Goal: Task Accomplishment & Management: Manage account settings

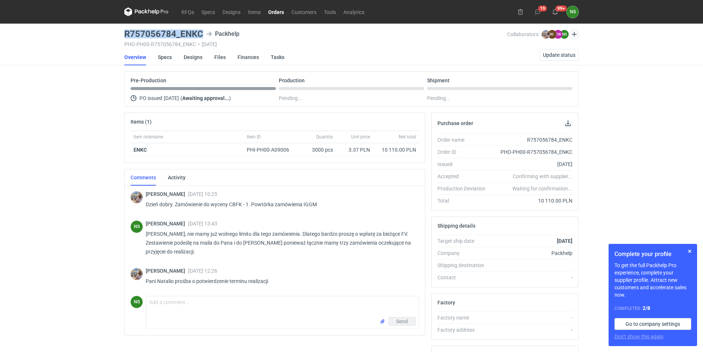
drag, startPoint x: 203, startPoint y: 32, endPoint x: 123, endPoint y: 33, distance: 80.0
click at [123, 33] on main "R757056784_ENKC Packhelp PHO-PH00-R757056784_ENKC • [DATE] Collaborators [PERSO…" at bounding box center [351, 249] width 460 height 450
copy h3 "R757056784_ENKC"
click at [155, 305] on textarea "Comment message" at bounding box center [282, 306] width 272 height 21
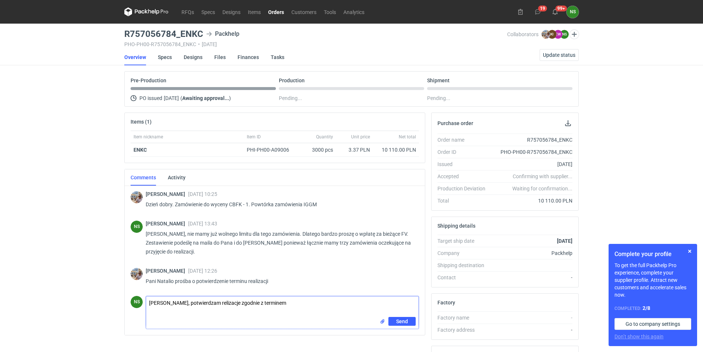
click at [220, 302] on textarea "[PERSON_NAME], potwierdzam relizacje zgodnie z terminem" at bounding box center [282, 306] width 272 height 21
click at [218, 301] on textarea "[PERSON_NAME], potwierdzam relizacje zgodnie z terminem" at bounding box center [282, 306] width 272 height 21
click at [289, 303] on textarea "[PERSON_NAME], potwierdzam realizacje zgodnie z terminem" at bounding box center [282, 306] width 272 height 21
type textarea "[PERSON_NAME], potwierdzam realizacje zgodnie z terminem tj 24.09."
click at [407, 322] on span "Send" at bounding box center [402, 321] width 12 height 5
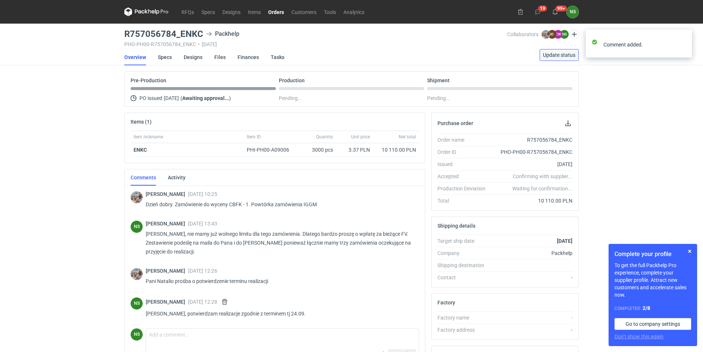
click at [558, 56] on span "Update status" at bounding box center [559, 54] width 32 height 5
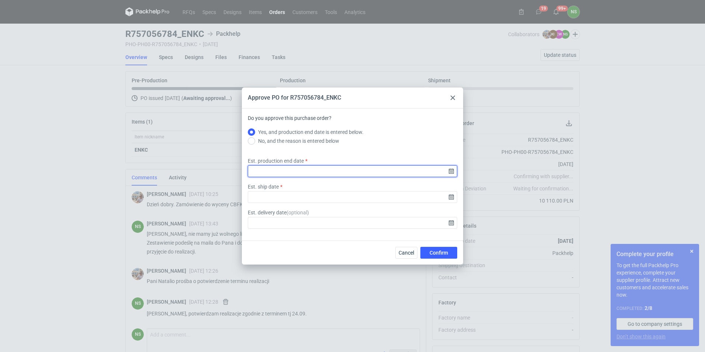
click at [312, 167] on input "Est. production end date" at bounding box center [352, 171] width 209 height 12
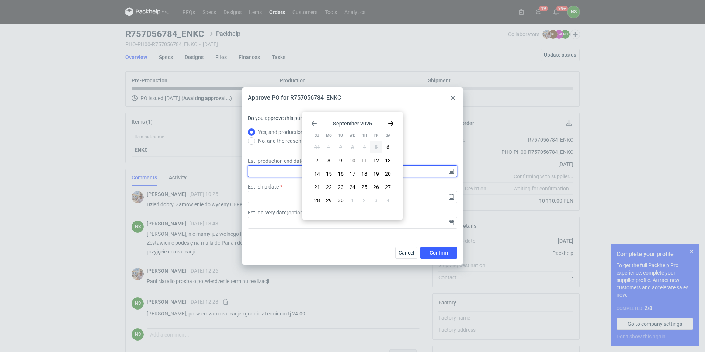
click at [453, 171] on input "Est. production end date" at bounding box center [352, 171] width 209 height 12
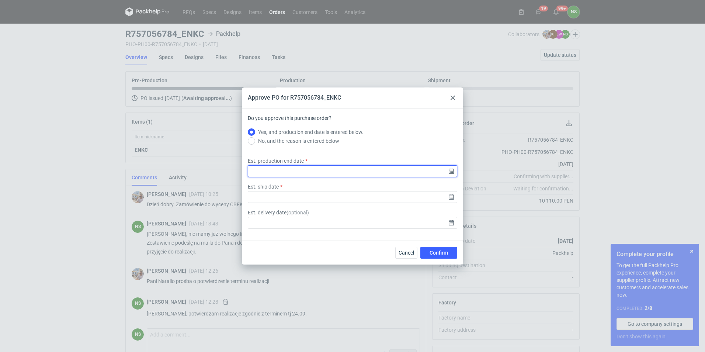
click at [341, 173] on input "Est. production end date" at bounding box center [352, 171] width 209 height 12
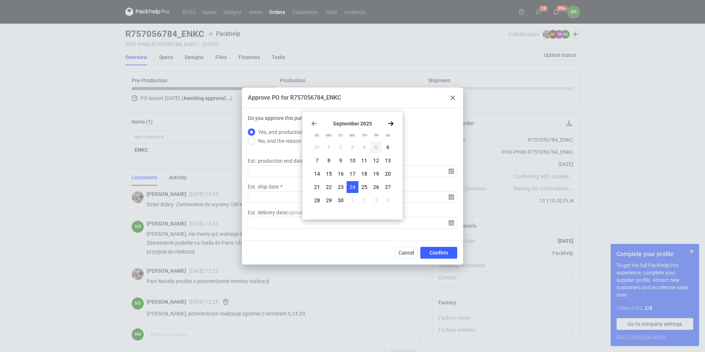
click at [351, 185] on span "24" at bounding box center [353, 186] width 6 height 7
type input "[DATE]"
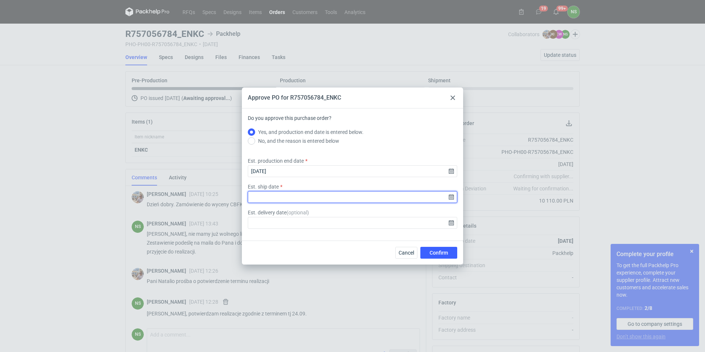
click at [342, 196] on input "Est. ship date" at bounding box center [352, 197] width 209 height 12
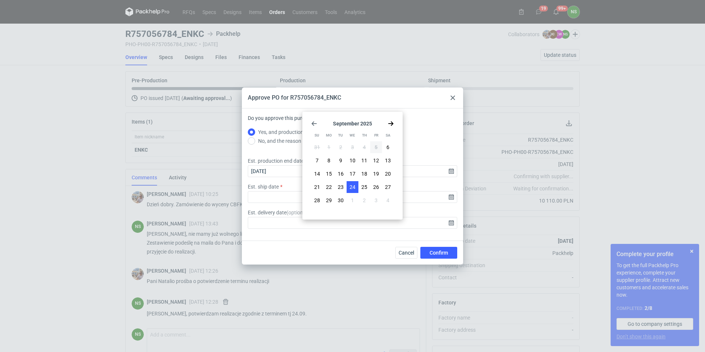
click at [354, 191] on button "24" at bounding box center [353, 187] width 12 height 12
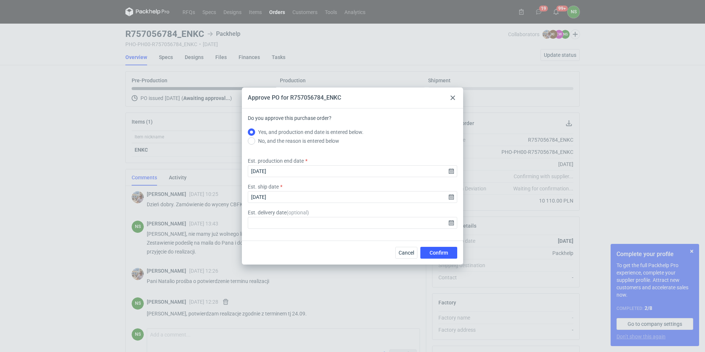
type input "[DATE]"
click at [431, 250] on span "Confirm" at bounding box center [439, 252] width 18 height 5
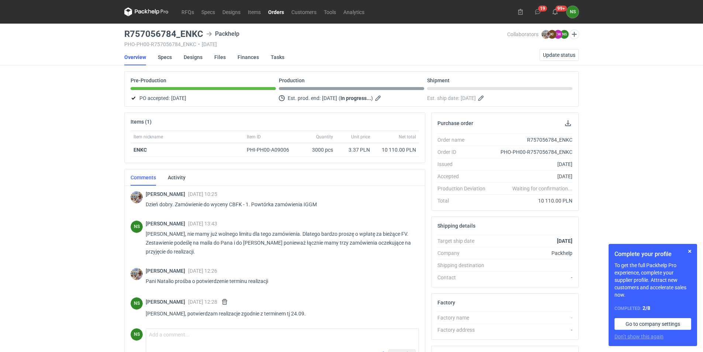
click at [278, 8] on link "Orders" at bounding box center [275, 11] width 23 height 9
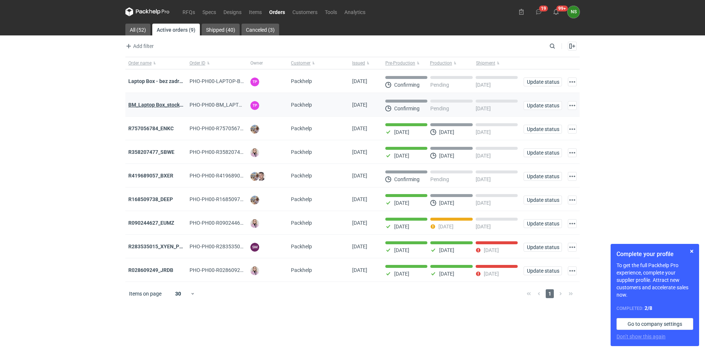
click at [162, 105] on strong "BM_Laptop Box_stock_05" at bounding box center [157, 105] width 59 height 6
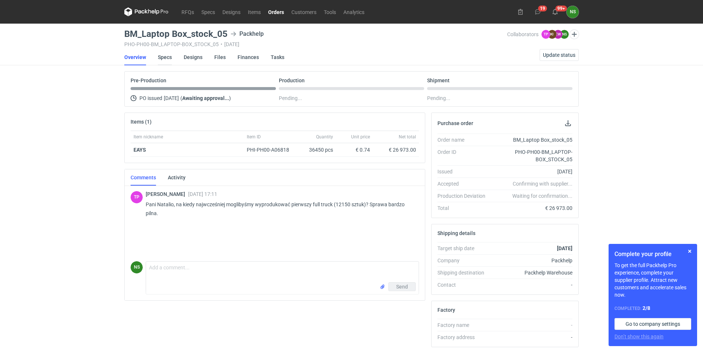
click at [168, 56] on link "Specs" at bounding box center [165, 57] width 14 height 16
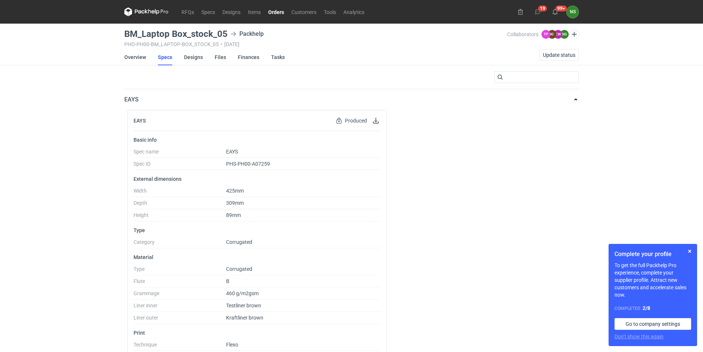
click at [280, 13] on link "Orders" at bounding box center [275, 11] width 23 height 9
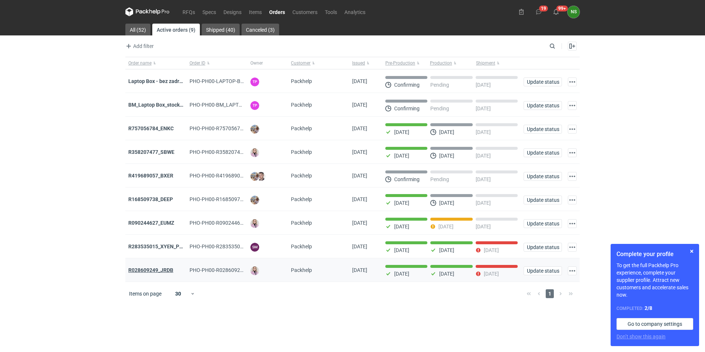
click at [156, 272] on strong "R028609249_JRDB" at bounding box center [150, 270] width 45 height 6
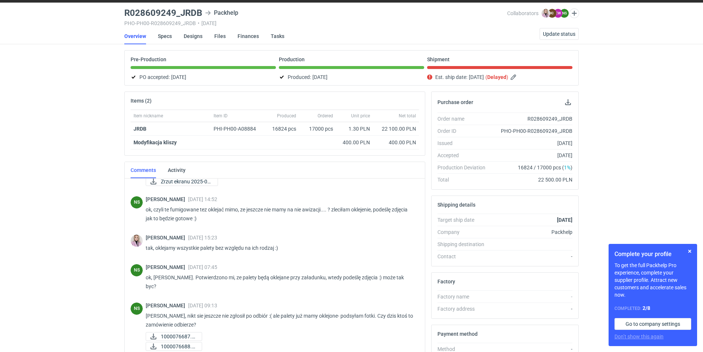
scroll to position [492, 0]
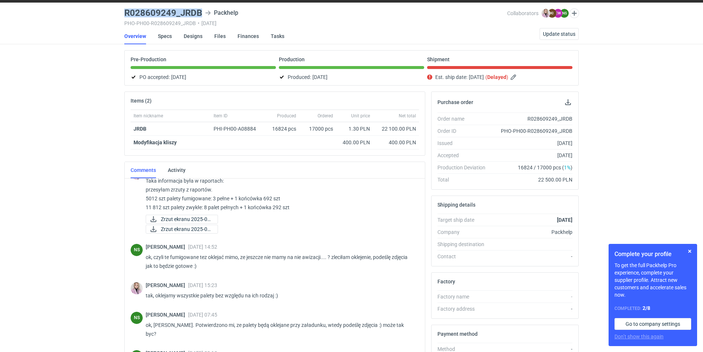
drag, startPoint x: 201, startPoint y: 13, endPoint x: 123, endPoint y: 10, distance: 77.9
click at [123, 10] on main "R028609249_JRDB Packhelp PHO-PH00-R028609249_JRDB • [DATE] Collaborators [PERSO…" at bounding box center [351, 228] width 460 height 450
copy h3 "R028609249_JRDB"
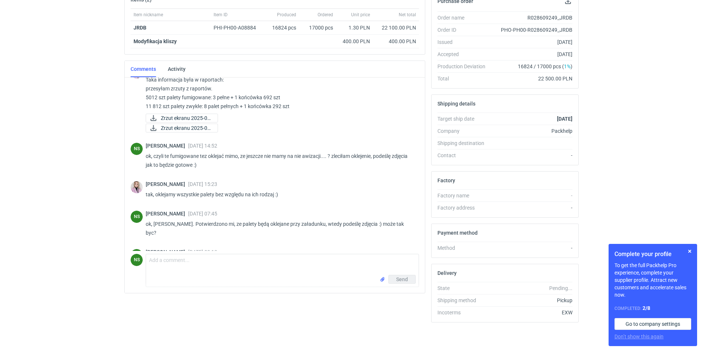
scroll to position [566, 0]
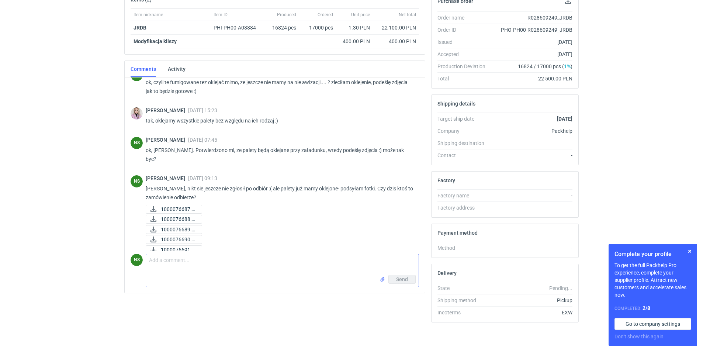
click at [199, 264] on textarea "Comment message" at bounding box center [282, 264] width 272 height 21
type textarea "Pani Klaudio, na magazynie mamy 5012szt na paletach fumingowanych. Kiedy jest p…"
click at [392, 278] on button "Send" at bounding box center [401, 279] width 27 height 9
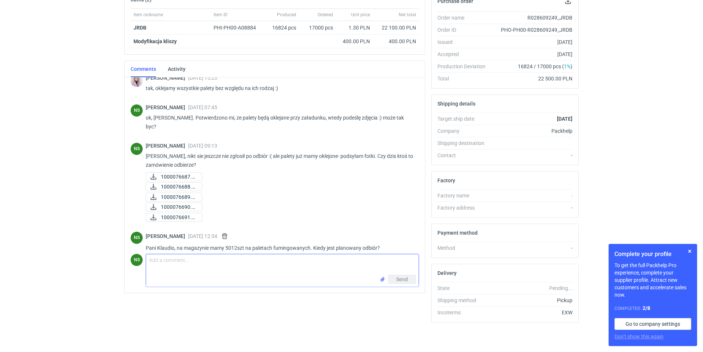
scroll to position [0, 0]
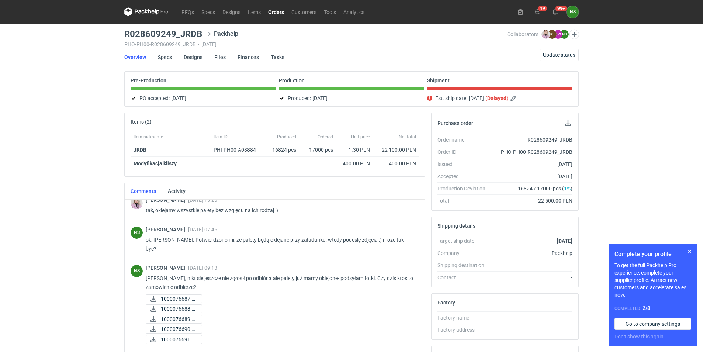
click at [273, 13] on link "Orders" at bounding box center [275, 11] width 23 height 9
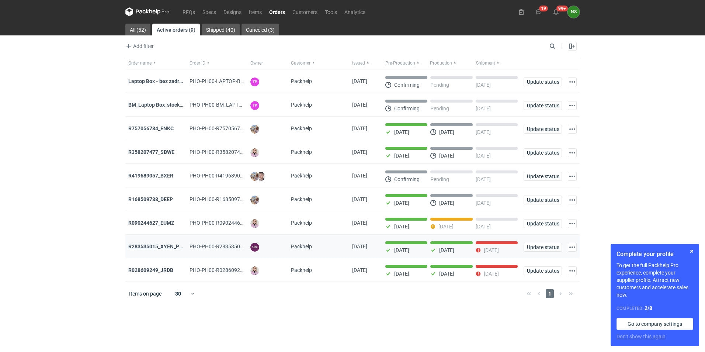
click at [155, 246] on strong "R283535015_XYEN_PWXR" at bounding box center [159, 246] width 62 height 6
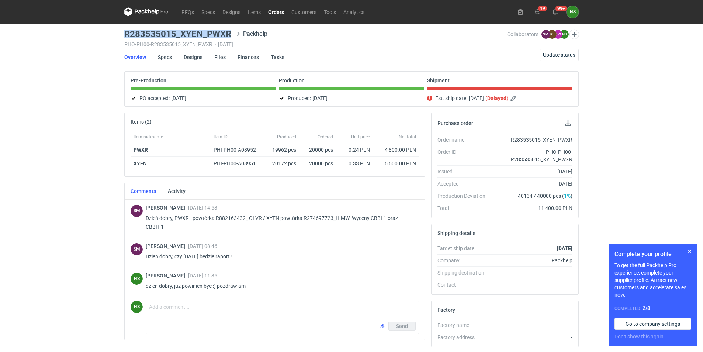
drag, startPoint x: 232, startPoint y: 31, endPoint x: 123, endPoint y: 31, distance: 108.8
click at [123, 31] on main "R283535015_XYEN_PWXR Packhelp PHO-PH00-R283535015_XYEN_PWXR • [DATE] Collaborat…" at bounding box center [351, 253] width 460 height 458
copy h3 "R283535015_XYEN_PWXR"
click at [548, 55] on span "Update status" at bounding box center [559, 54] width 32 height 5
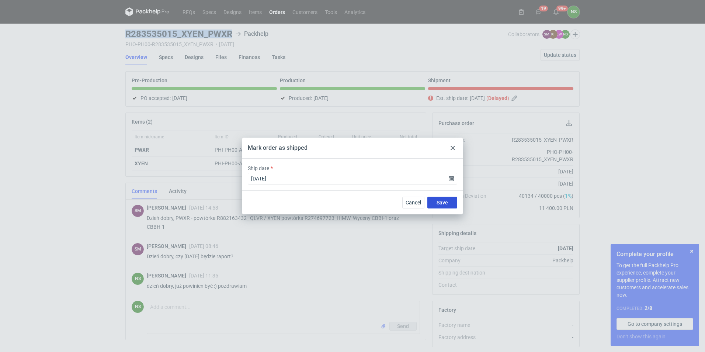
click at [446, 201] on span "Save" at bounding box center [442, 202] width 11 height 5
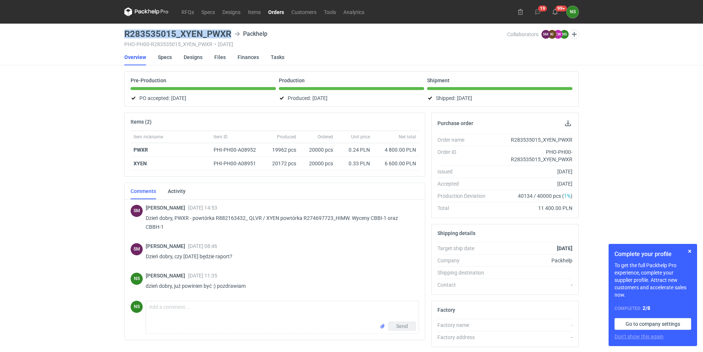
click at [271, 11] on link "Orders" at bounding box center [275, 11] width 23 height 9
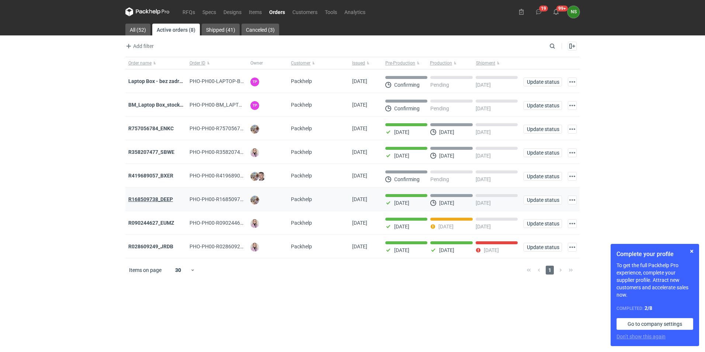
click at [159, 202] on strong "R168509738_DEEP" at bounding box center [150, 199] width 45 height 6
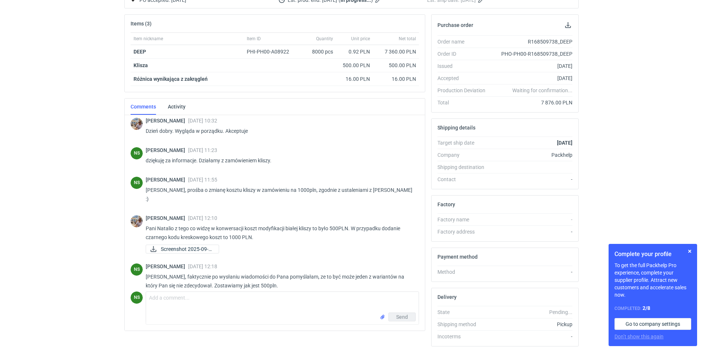
scroll to position [85, 0]
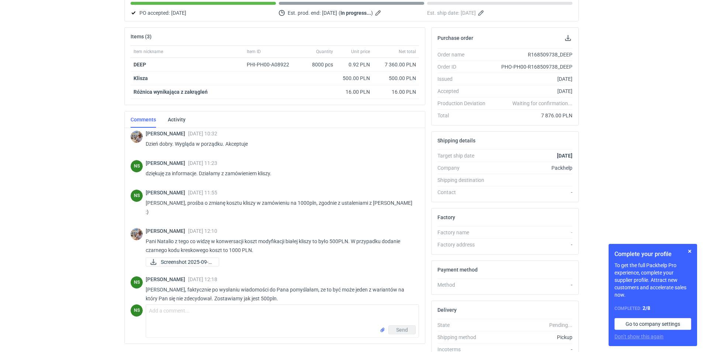
drag, startPoint x: 706, startPoint y: 86, endPoint x: 704, endPoint y: 25, distance: 60.9
click at [702, 25] on html "RFQs Specs Designs Items Orders Customers Tools Analytics 19 99+ NS [PERSON_NAM…" at bounding box center [351, 91] width 703 height 352
click at [692, 76] on div "RFQs Specs Designs Items Orders Customers Tools Analytics 19 99+ NS [PERSON_NAM…" at bounding box center [351, 91] width 703 height 352
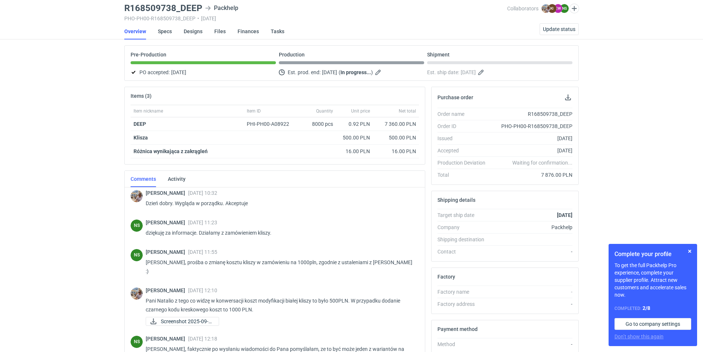
scroll to position [0, 0]
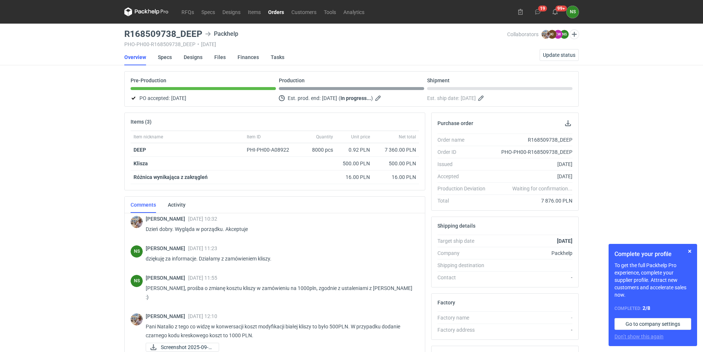
click at [277, 10] on link "Orders" at bounding box center [275, 11] width 23 height 9
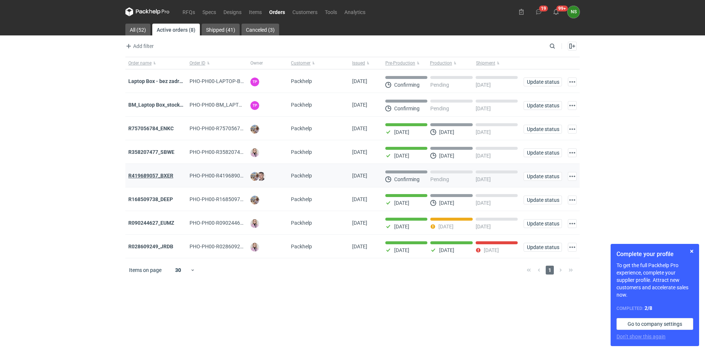
click at [170, 177] on strong "R419689057_BXER" at bounding box center [150, 176] width 45 height 6
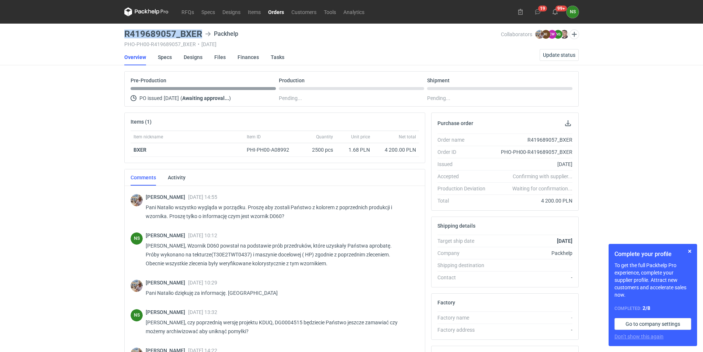
drag, startPoint x: 201, startPoint y: 33, endPoint x: 124, endPoint y: 28, distance: 77.6
click at [124, 28] on main "R419689057_BXER Packhelp PHO-PH00-R419689057_BXER • [DATE] Collaborators [PERSO…" at bounding box center [351, 249] width 460 height 450
copy h3 "R419689057_BXER"
click at [553, 54] on span "Update status" at bounding box center [559, 54] width 32 height 5
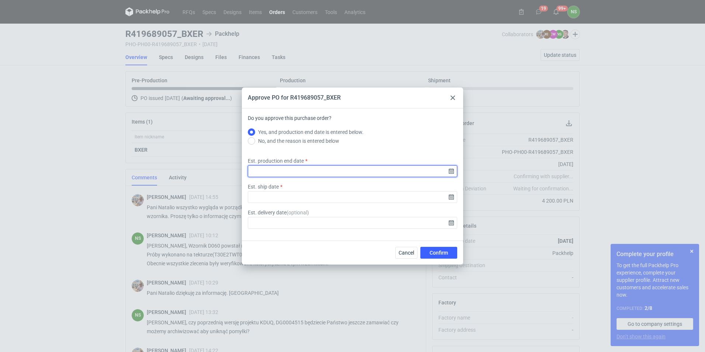
click at [452, 170] on input "Est. production end date" at bounding box center [352, 171] width 209 height 12
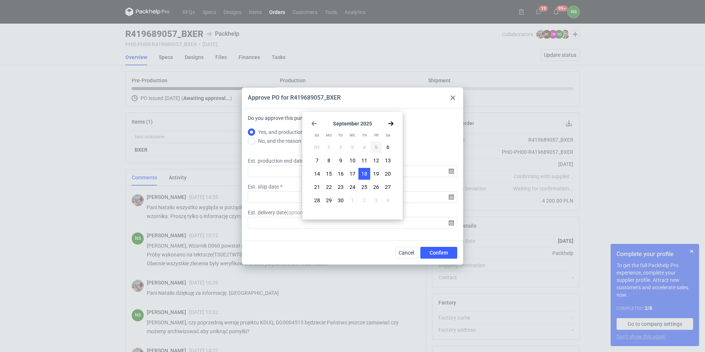
click at [362, 173] on span "18" at bounding box center [364, 173] width 6 height 7
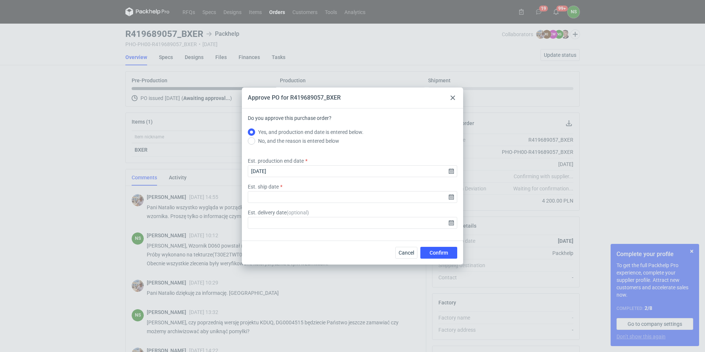
type input "[DATE]"
click at [450, 198] on input "Est. ship date" at bounding box center [352, 197] width 209 height 12
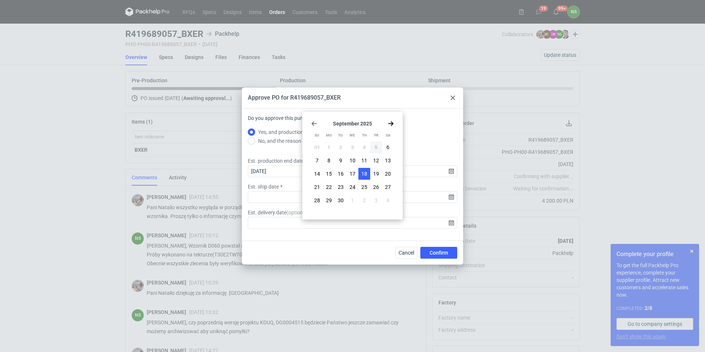
click at [368, 174] on button "18" at bounding box center [364, 174] width 12 height 12
type input "[DATE]"
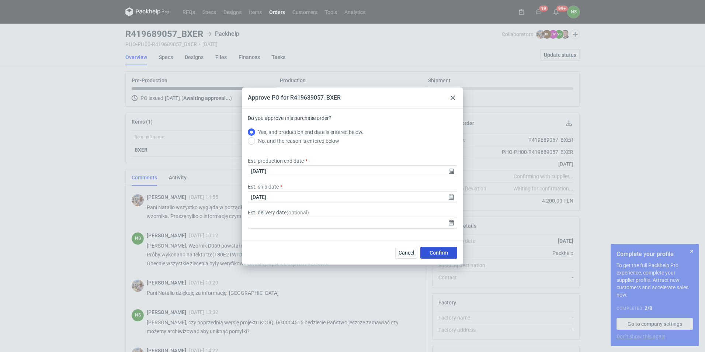
click at [441, 252] on span "Confirm" at bounding box center [439, 252] width 18 height 5
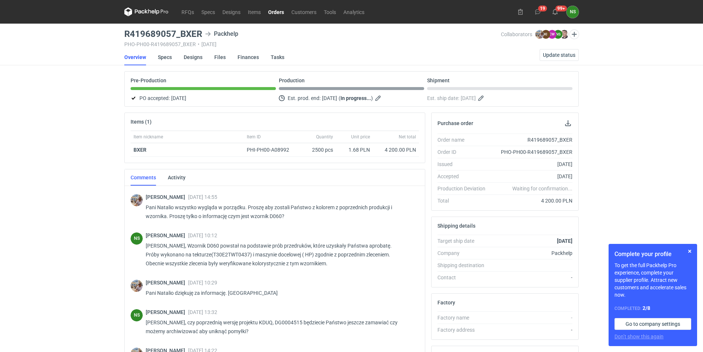
click at [271, 10] on link "Orders" at bounding box center [275, 11] width 23 height 9
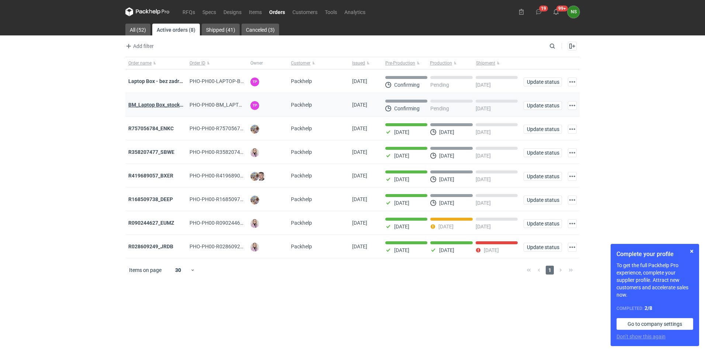
click at [153, 104] on strong "BM_Laptop Box_stock_05" at bounding box center [157, 105] width 59 height 6
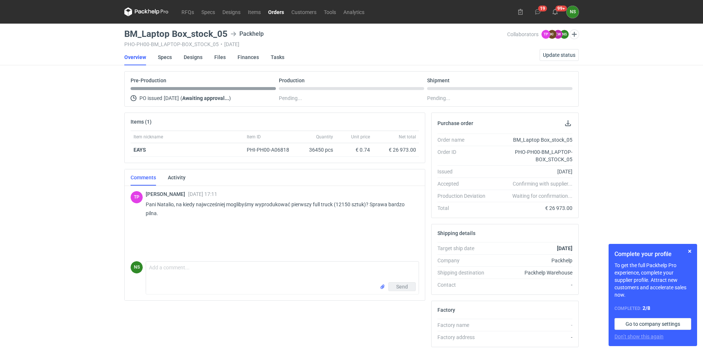
click at [271, 13] on link "Orders" at bounding box center [275, 11] width 23 height 9
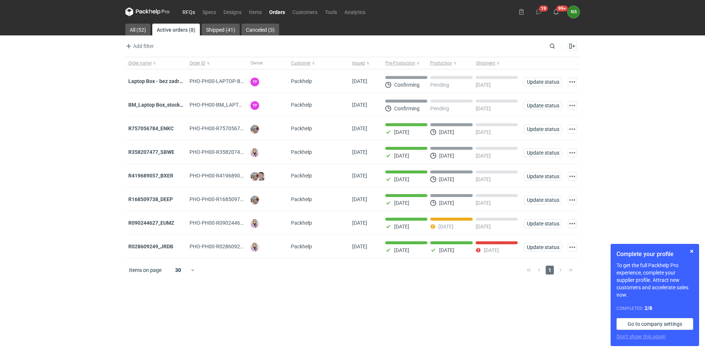
click at [188, 12] on link "RFQs" at bounding box center [189, 11] width 20 height 9
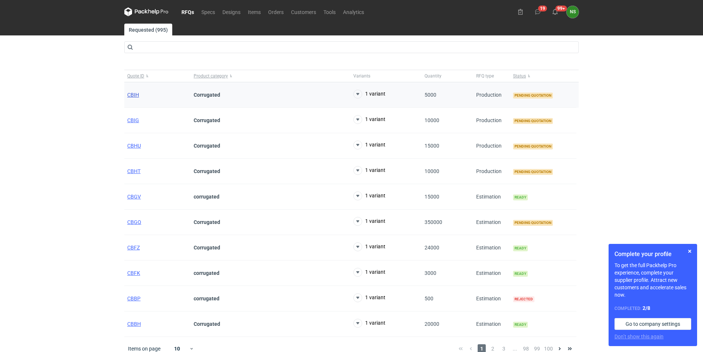
click at [135, 92] on span "CBIH" at bounding box center [133, 95] width 12 height 6
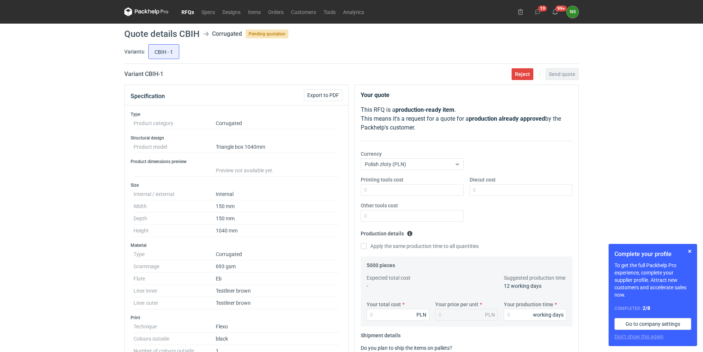
click at [185, 12] on link "RFQs" at bounding box center [188, 11] width 20 height 9
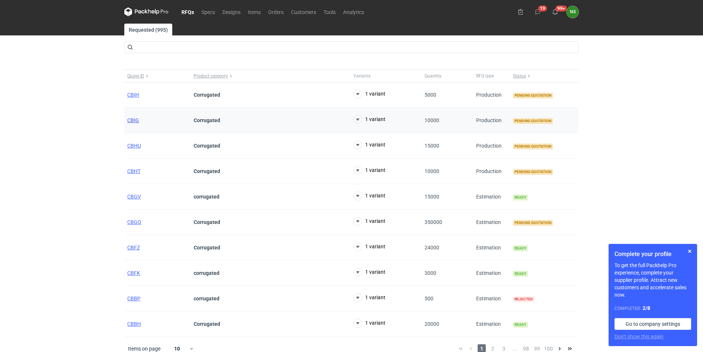
click at [132, 120] on span "CBIG" at bounding box center [133, 120] width 12 height 6
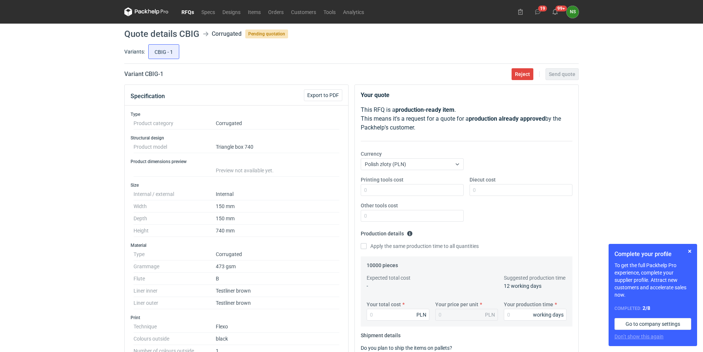
click at [188, 12] on link "RFQs" at bounding box center [188, 11] width 20 height 9
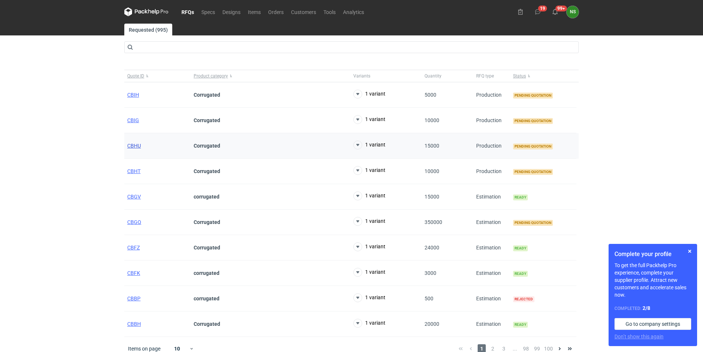
click at [133, 145] on span "CBHU" at bounding box center [134, 146] width 14 height 6
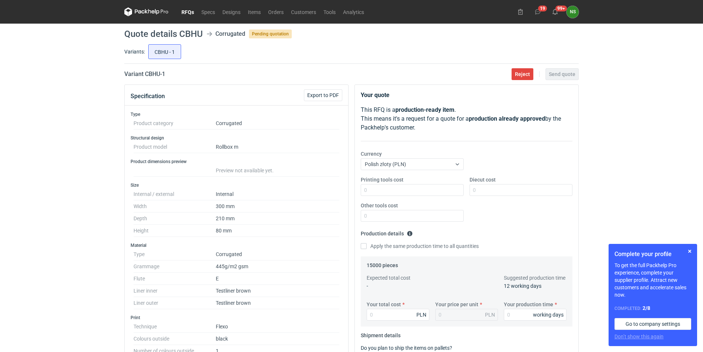
click at [185, 13] on link "RFQs" at bounding box center [188, 11] width 20 height 9
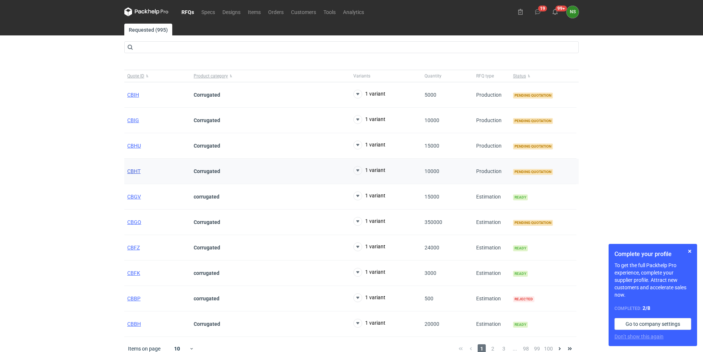
click at [131, 173] on span "CBHT" at bounding box center [133, 171] width 13 height 6
